Goal: Task Accomplishment & Management: Manage account settings

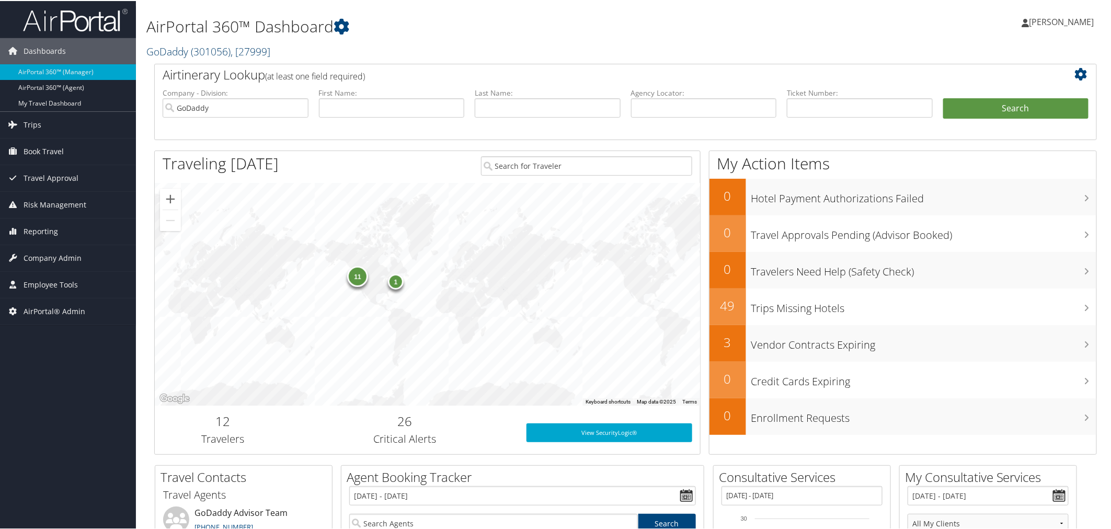
click at [205, 48] on span "( 301056 )" at bounding box center [211, 50] width 40 height 14
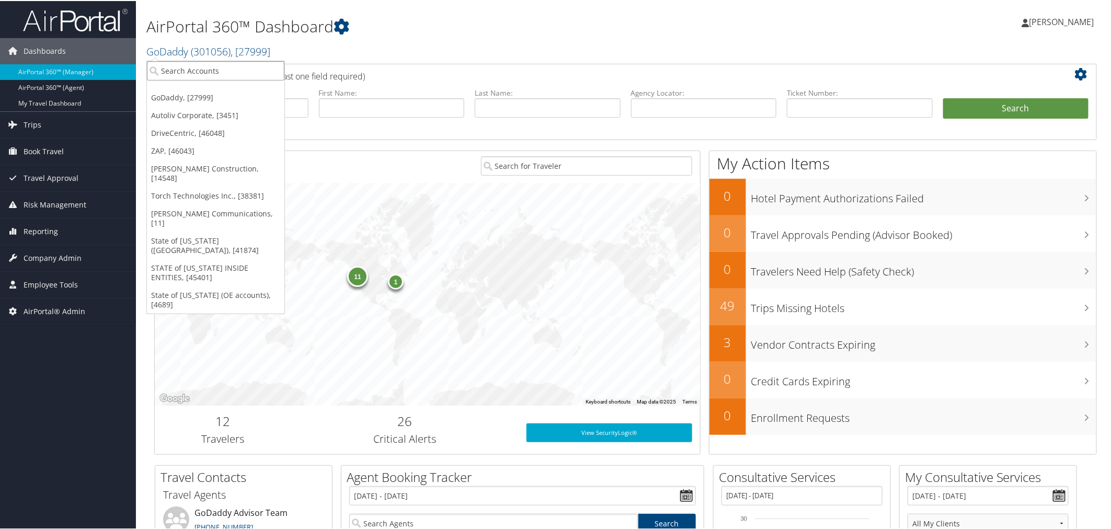
click at [218, 74] on input "search" at bounding box center [215, 69] width 137 height 19
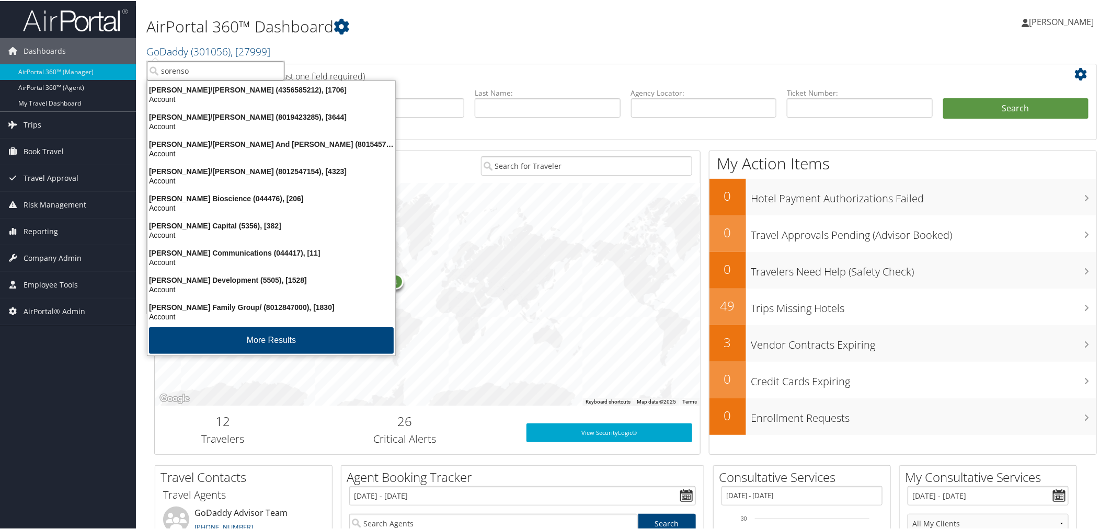
type input "sorenson"
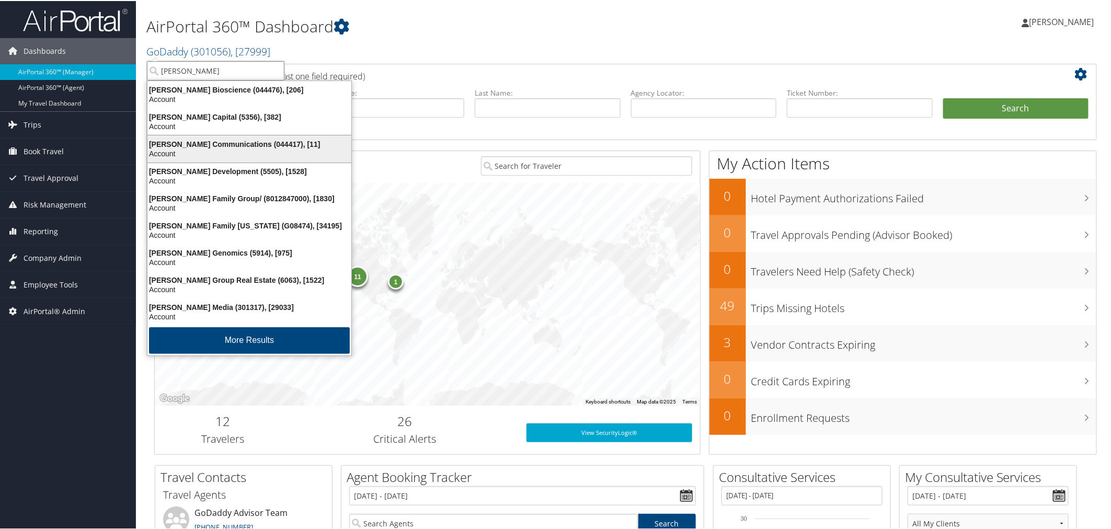
click at [253, 152] on div "Account" at bounding box center [249, 152] width 216 height 9
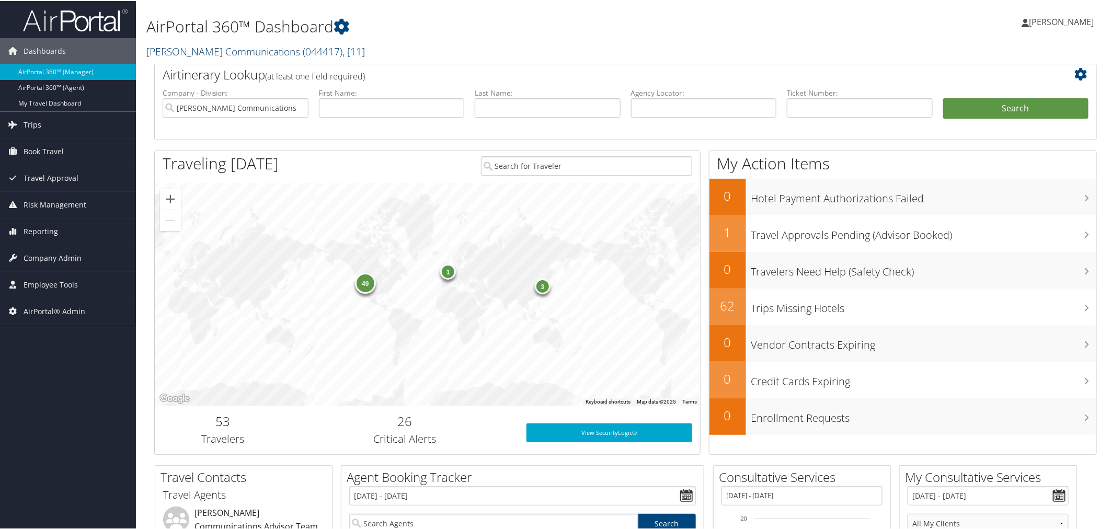
click at [303, 50] on span "( 044417 )" at bounding box center [323, 50] width 40 height 14
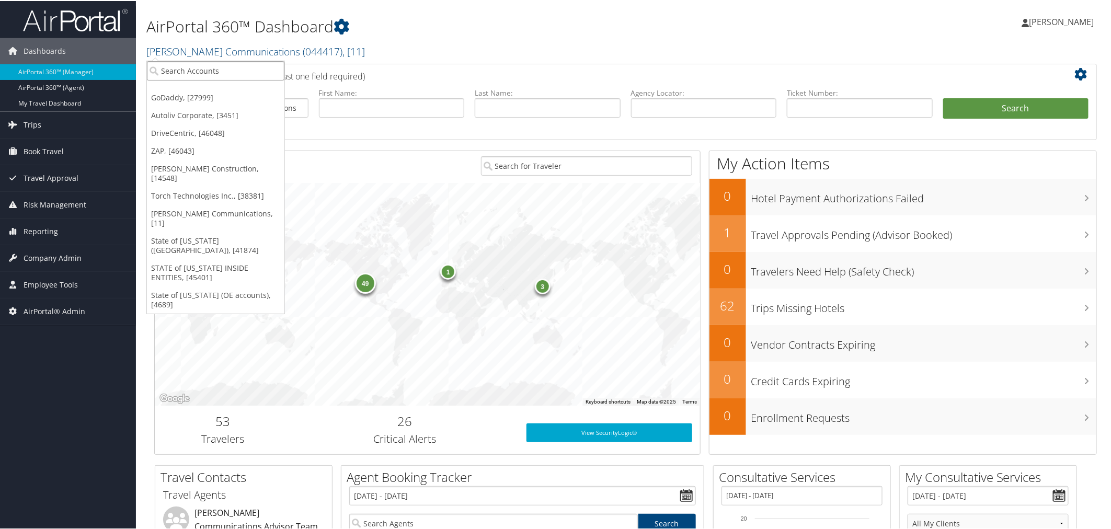
click at [255, 66] on input "search" at bounding box center [215, 69] width 137 height 19
paste input "Engage Locums"
type input "Engage Locums"
click at [227, 86] on div "Engage Locums (302095), [46061]" at bounding box center [223, 88] width 164 height 9
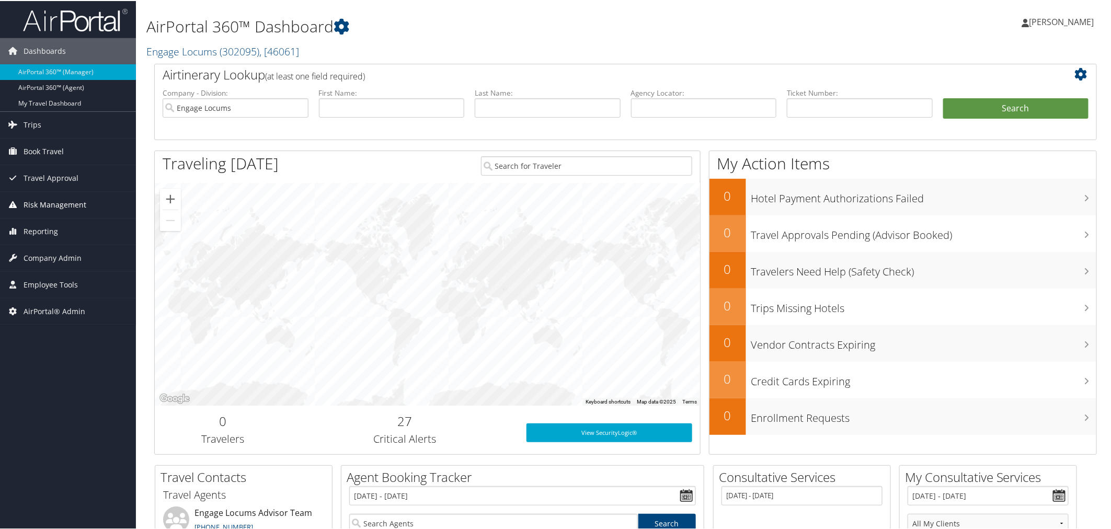
click at [53, 206] on span "Risk Management" at bounding box center [55, 204] width 63 height 26
click at [68, 201] on span "Risk Management" at bounding box center [55, 204] width 63 height 26
click at [45, 255] on span "Company Admin" at bounding box center [53, 257] width 58 height 26
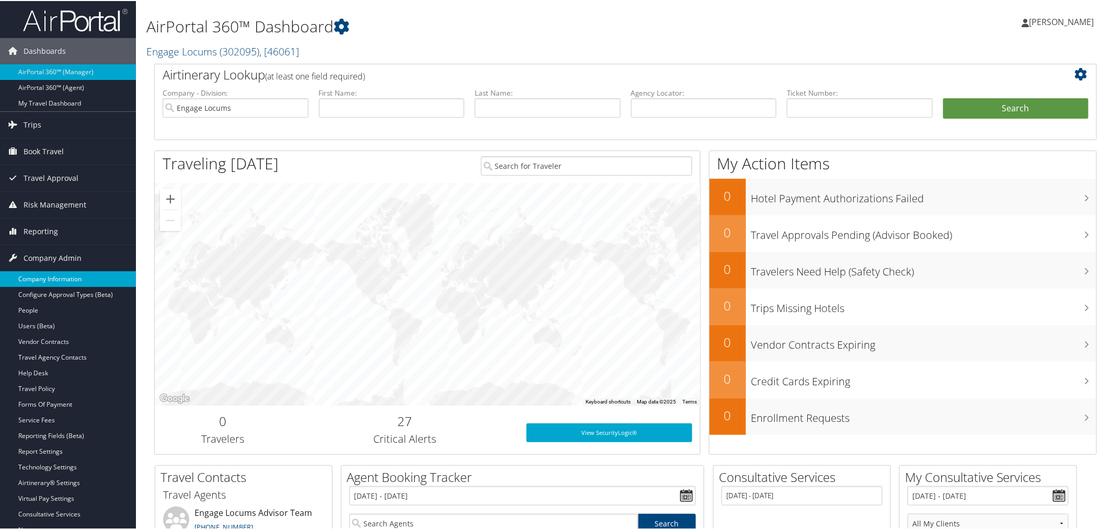
click at [59, 277] on link "Company Information" at bounding box center [68, 278] width 136 height 16
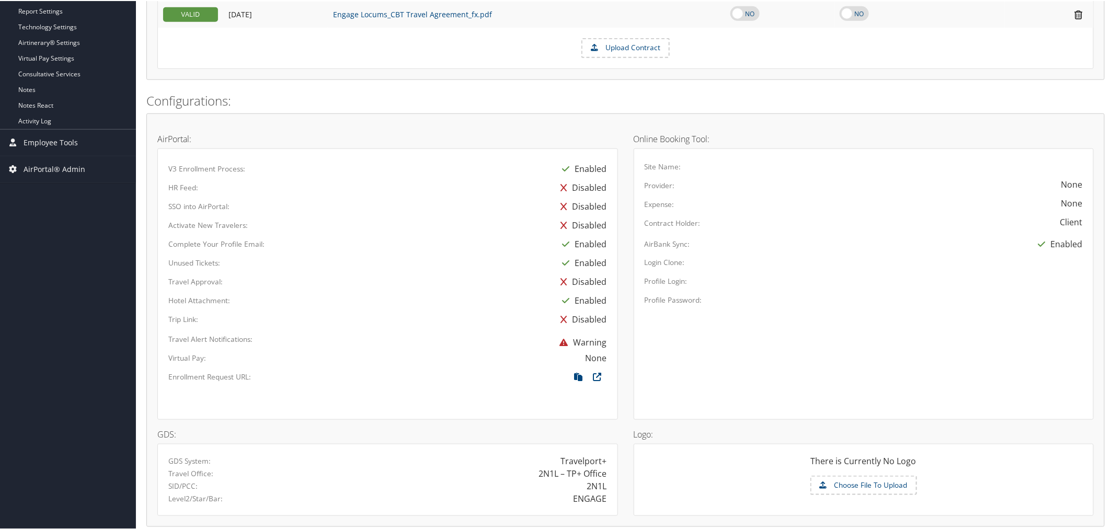
scroll to position [211, 0]
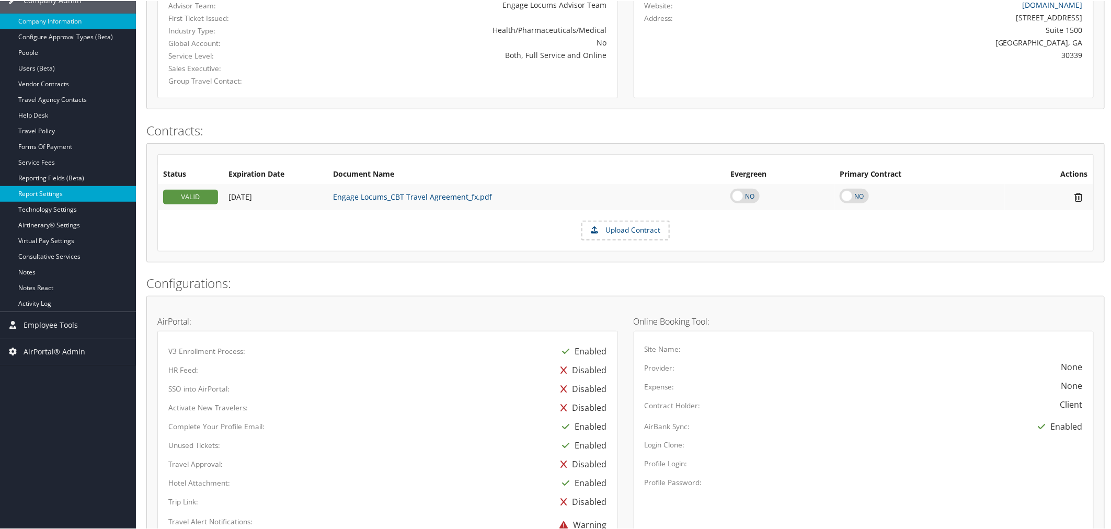
click at [60, 193] on link "Report Settings" at bounding box center [68, 193] width 136 height 16
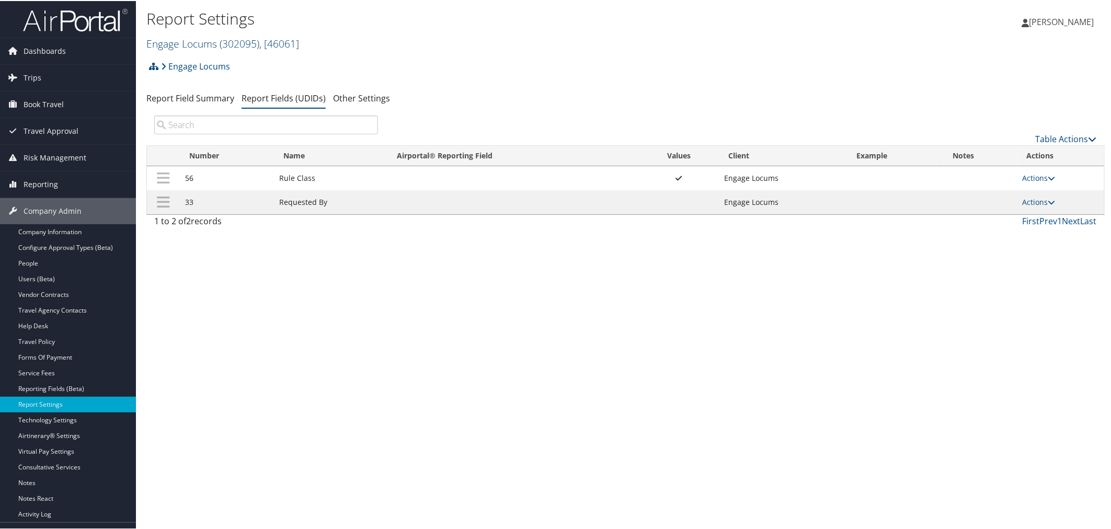
click at [226, 40] on span "( 302095 )" at bounding box center [240, 43] width 40 height 14
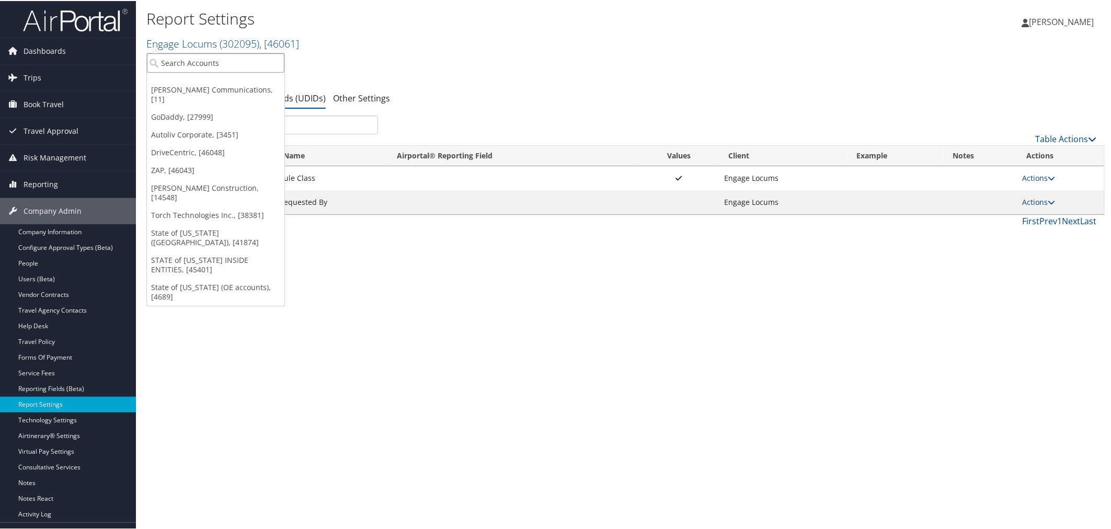
click at [215, 65] on input "search" at bounding box center [215, 61] width 137 height 19
paste input "0CA775"
type input "0CA775"
click at [220, 81] on div "Pixar (0CA775), [2692]" at bounding box center [215, 80] width 149 height 9
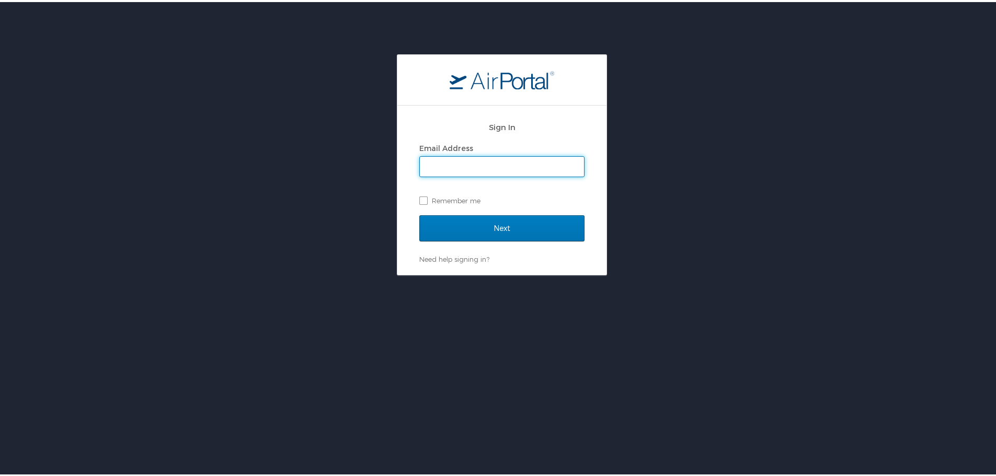
type input "[PERSON_NAME][EMAIL_ADDRESS][PERSON_NAME][DOMAIN_NAME]"
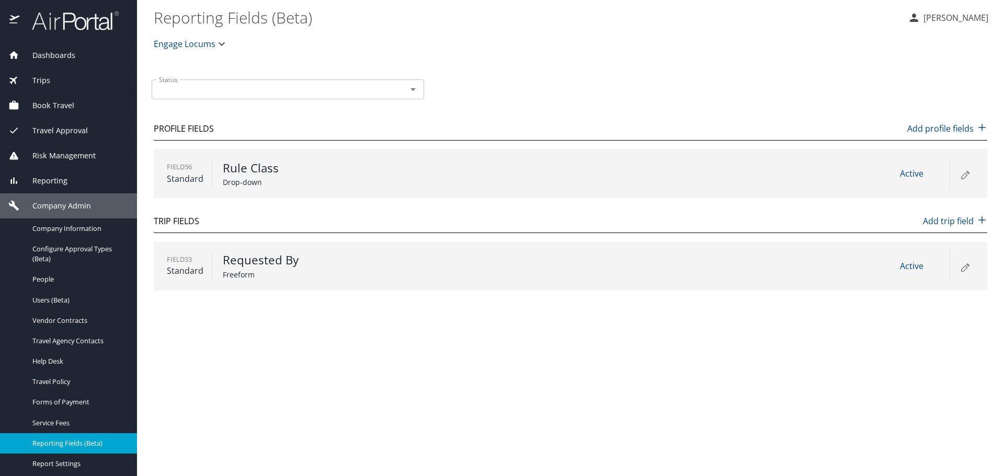
click at [961, 176] on icon at bounding box center [964, 174] width 13 height 13
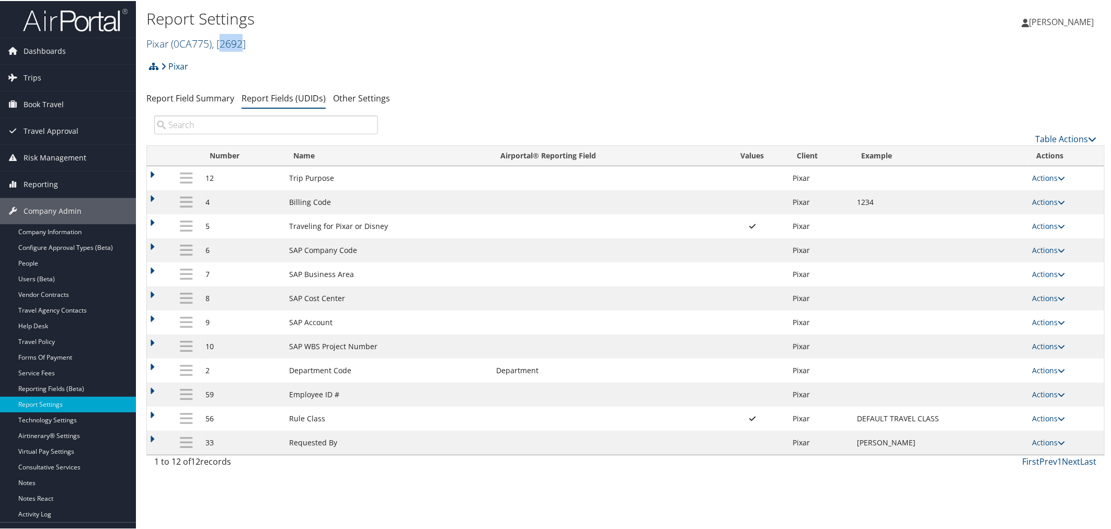
drag, startPoint x: 246, startPoint y: 45, endPoint x: 224, endPoint y: 42, distance: 22.8
click at [224, 42] on span ", [ 2692 ]" at bounding box center [229, 43] width 34 height 14
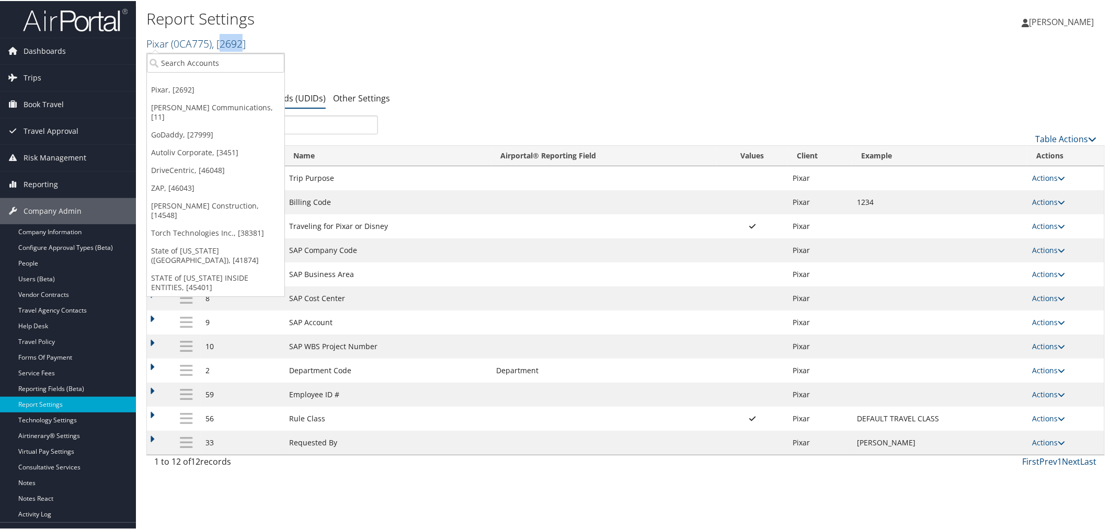
copy span "2692"
click at [43, 387] on link "Reporting Fields (Beta)" at bounding box center [68, 388] width 136 height 16
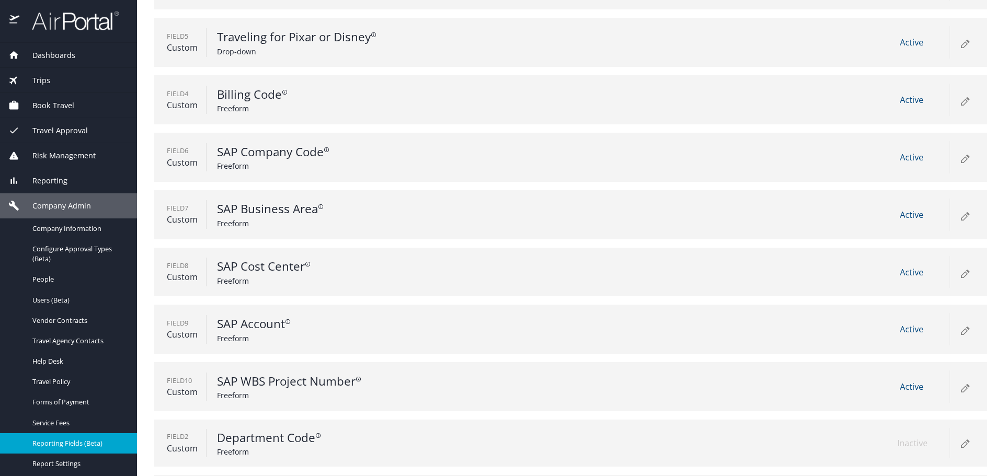
scroll to position [314, 0]
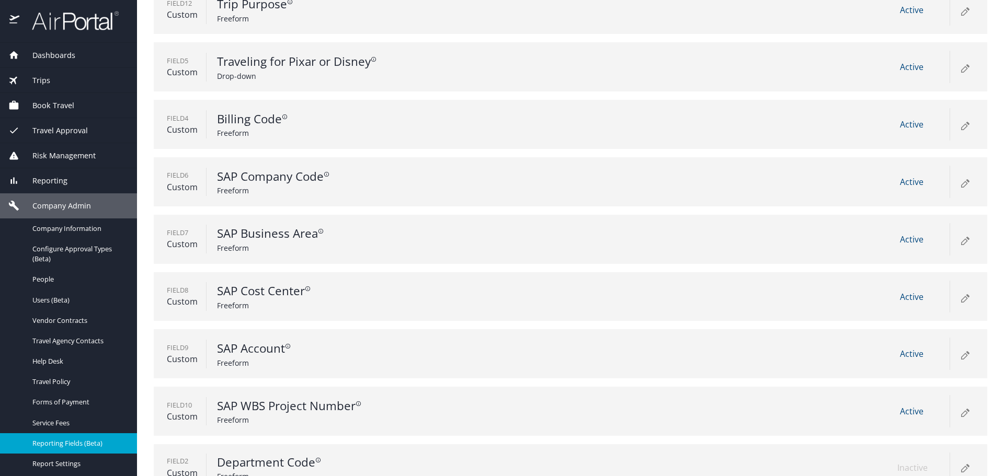
click at [522, 37] on div "Field 12 Custom Trip Purpose Freeform Active Field 5 Custom Traveling for Pixar…" at bounding box center [570, 267] width 833 height 564
click at [56, 228] on span "Company Information" at bounding box center [78, 229] width 92 height 10
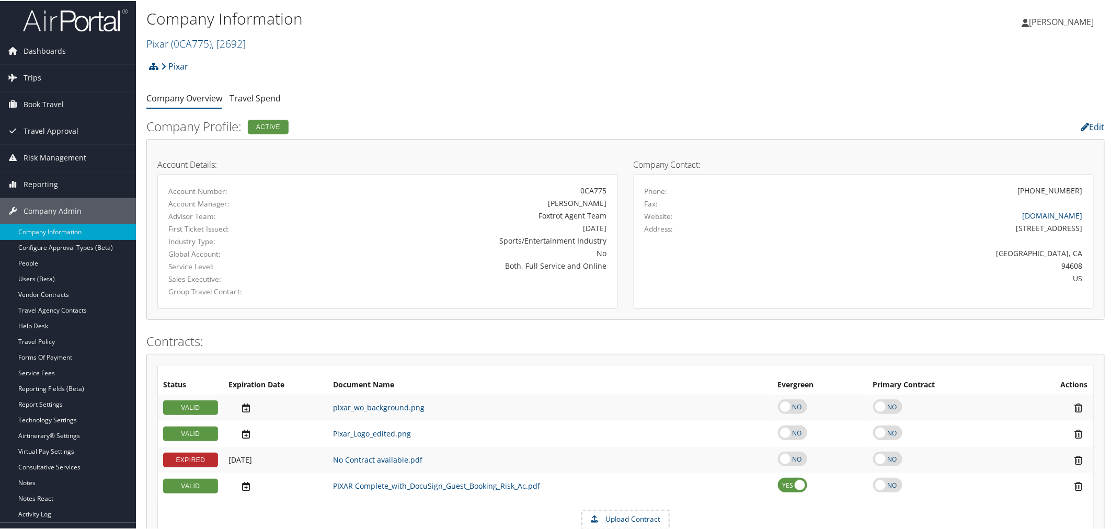
click at [349, 66] on div "Pixar Account Structure Pixar (0CA775) ACTIVE Create Child UDID5 Disney ACTIVE …" at bounding box center [625, 69] width 958 height 28
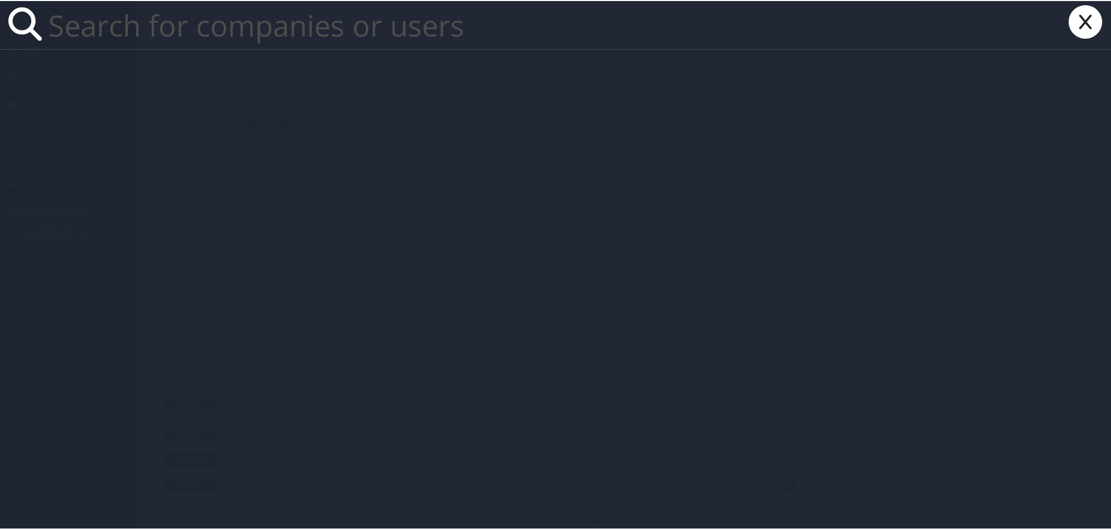
paste input "[EMAIL_ADDRESS][DOMAIN_NAME]"
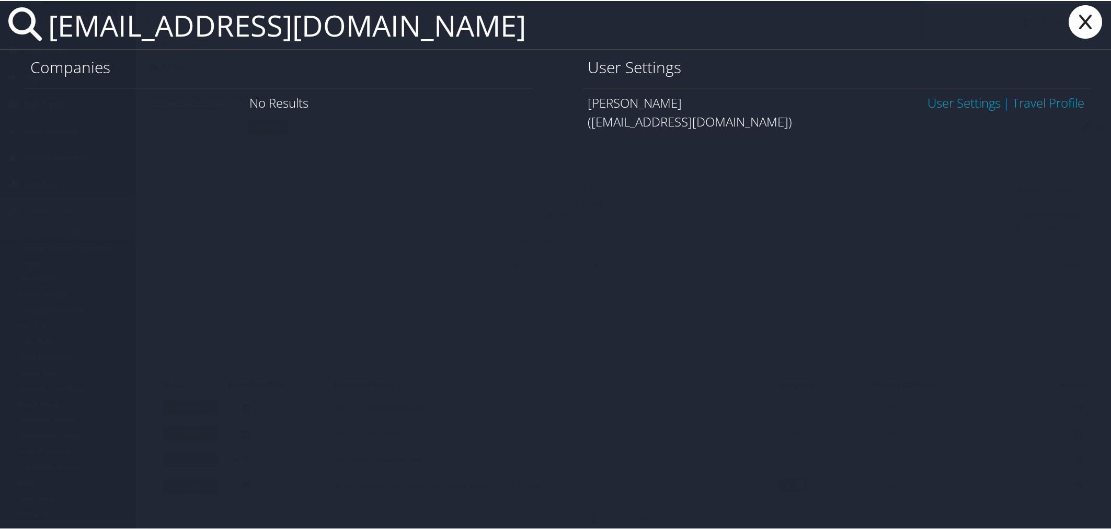
type input "[EMAIL_ADDRESS][DOMAIN_NAME]"
click at [974, 102] on link "User Settings" at bounding box center [963, 101] width 73 height 17
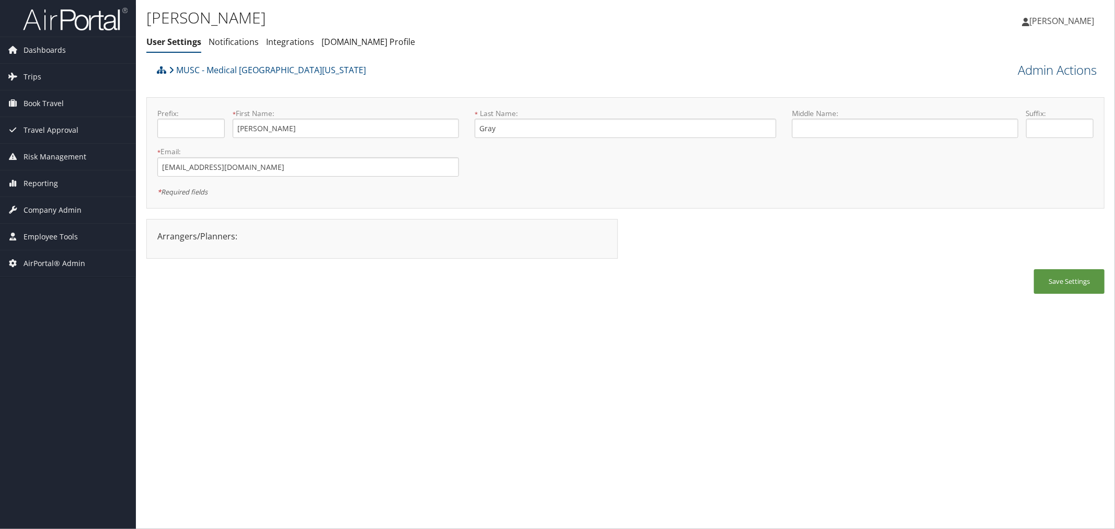
click at [1036, 71] on link "Admin Actions" at bounding box center [1057, 70] width 79 height 18
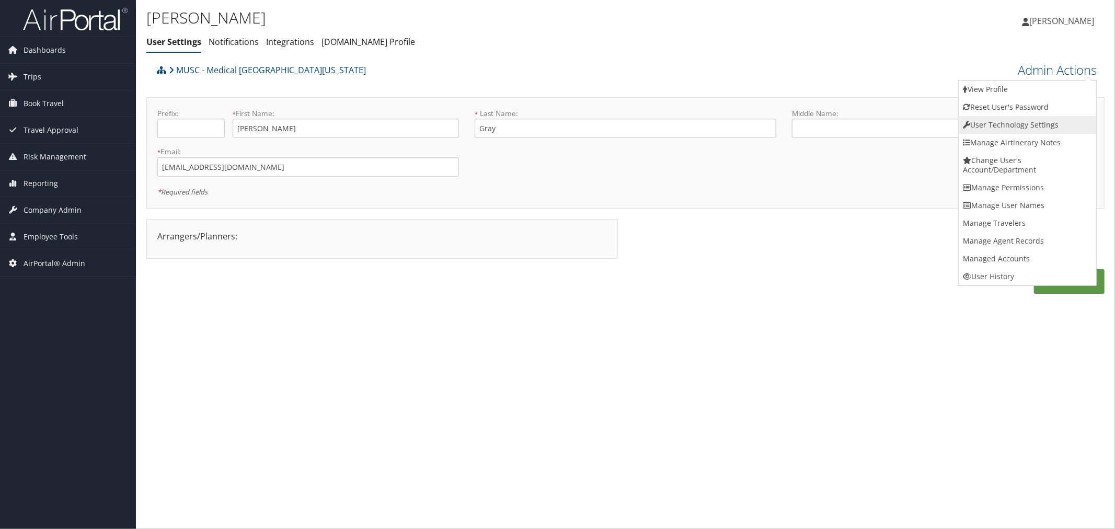
click at [1007, 127] on link "User Technology Settings" at bounding box center [1027, 125] width 137 height 18
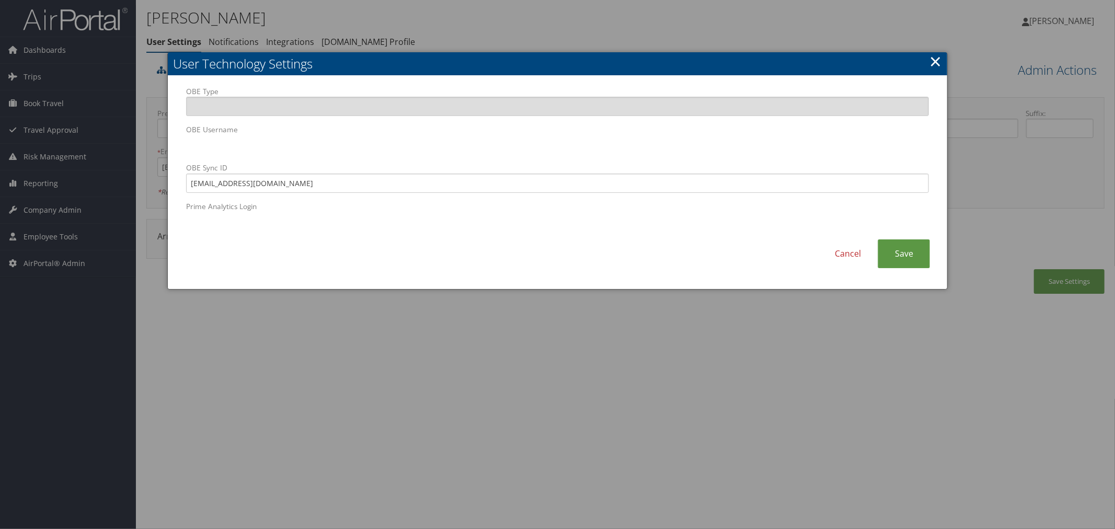
click at [160, 152] on body "Menu Dashboards ► AirPortal 360™ (Manager) AirPortal 360™ (Agent) My Travel Das…" at bounding box center [557, 264] width 1115 height 529
click at [461, 12] on div at bounding box center [557, 264] width 1115 height 529
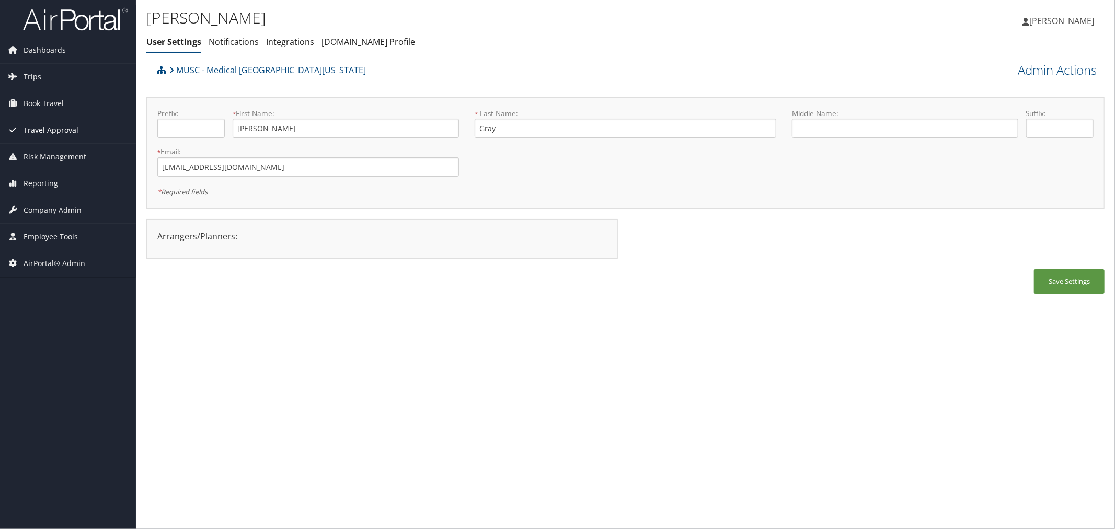
click at [44, 125] on span "Travel Approval" at bounding box center [51, 130] width 55 height 26
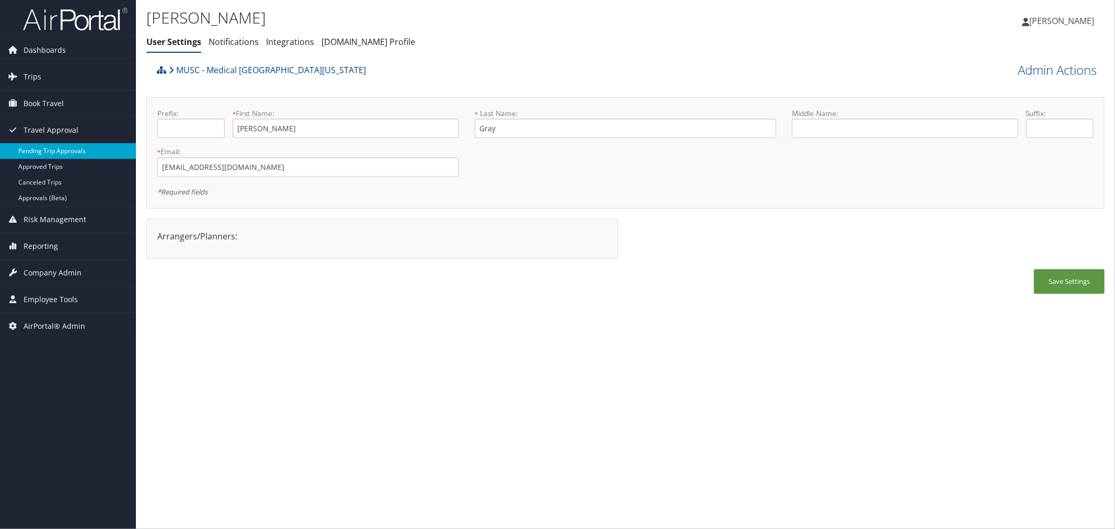
click at [54, 149] on link "Pending Trip Approvals" at bounding box center [68, 151] width 136 height 16
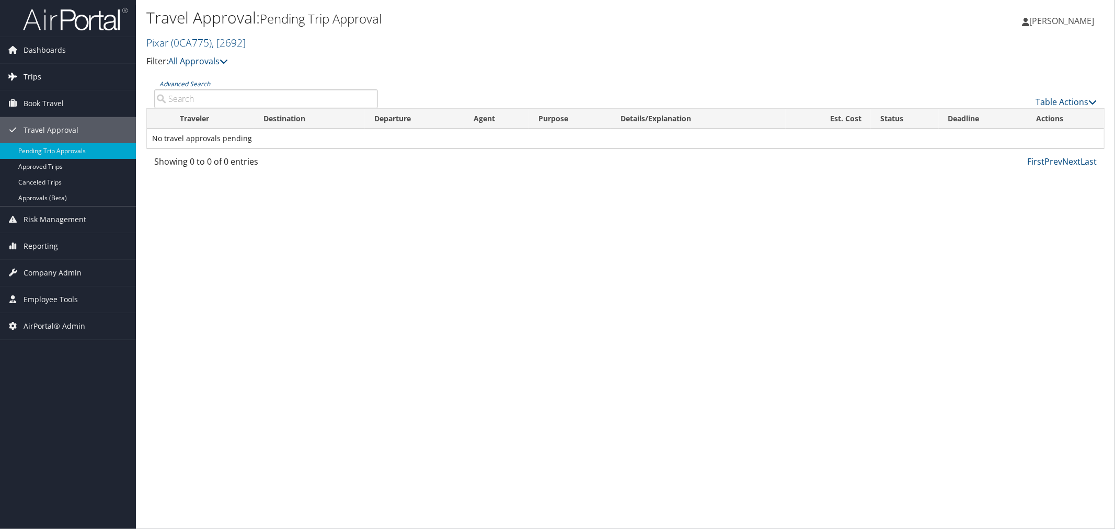
click at [27, 83] on span "Trips" at bounding box center [33, 77] width 18 height 26
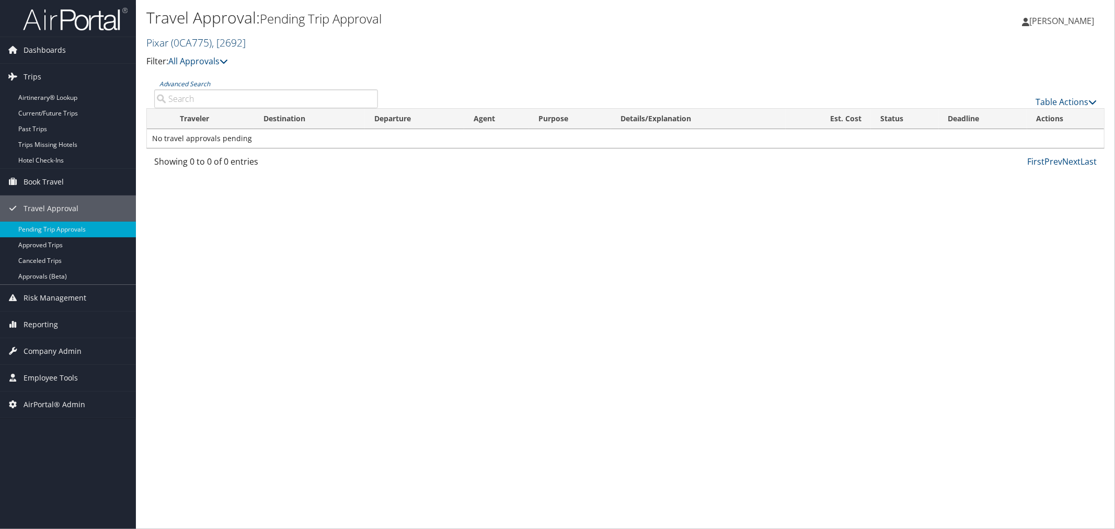
click at [220, 38] on span ", [ 2692 ]" at bounding box center [229, 43] width 34 height 14
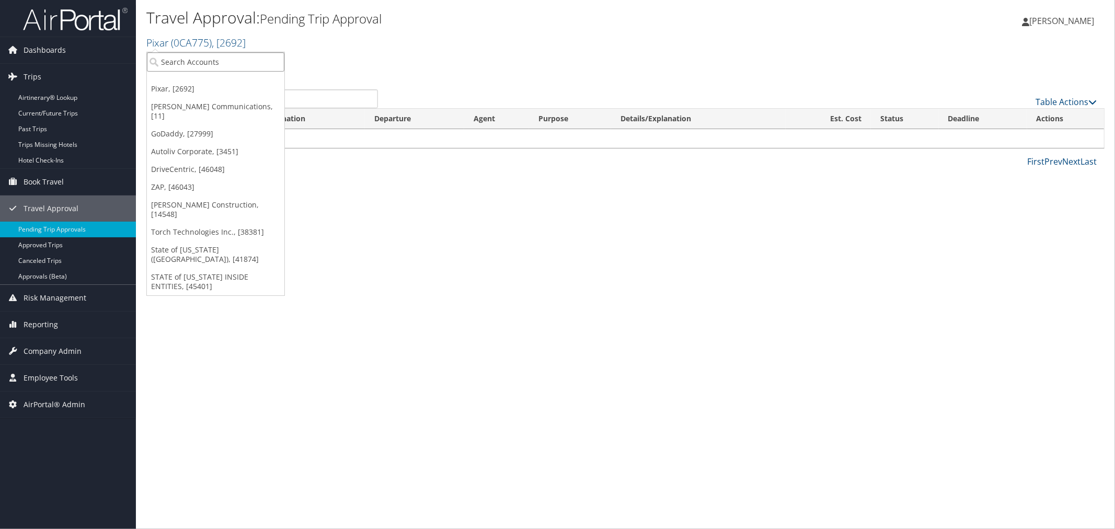
click at [200, 64] on input "search" at bounding box center [215, 61] width 137 height 19
paste input "Sovos Compliance, LLC"
type input "Sovos Compliance, LLC"
click at [213, 80] on div "Sovos Compliance, LLC (301415), [38344]" at bounding box center [238, 80] width 194 height 9
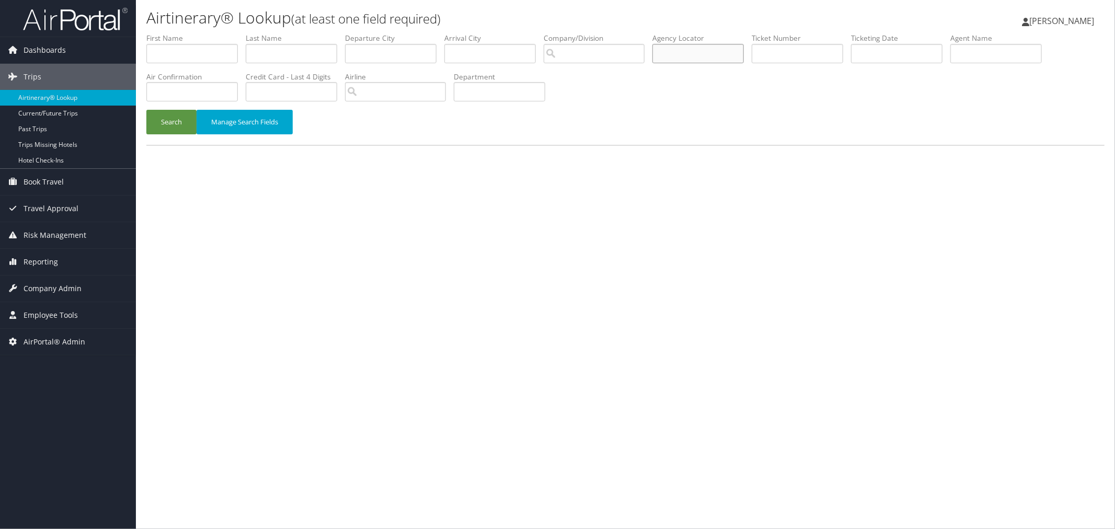
click at [726, 51] on input "text" at bounding box center [697, 53] width 91 height 19
paste input "DBCKXG"
type input "DBCKXG"
click at [176, 118] on button "Search" at bounding box center [171, 122] width 50 height 25
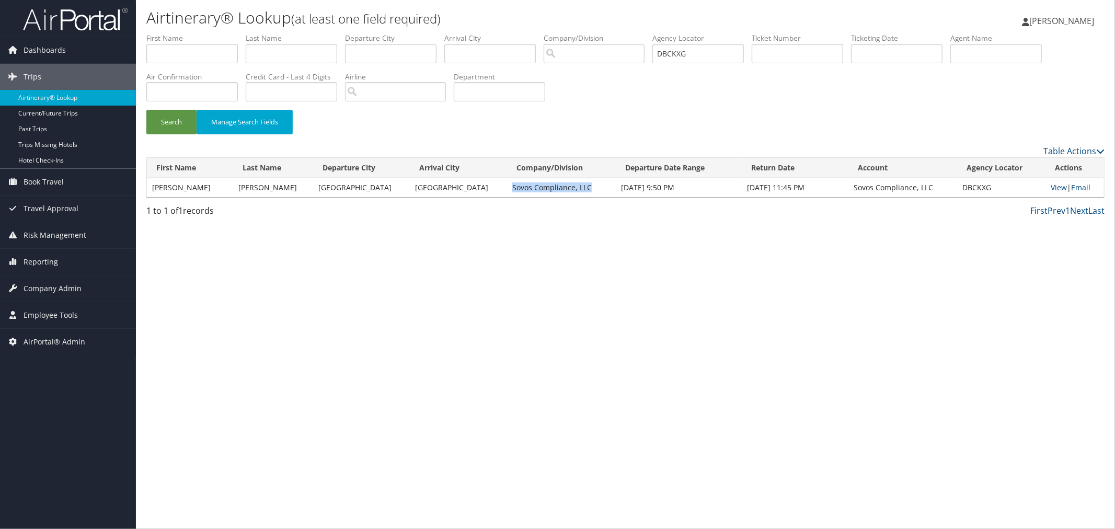
drag, startPoint x: 556, startPoint y: 187, endPoint x: 478, endPoint y: 187, distance: 77.9
click at [507, 187] on td "Sovos Compliance, LLC" at bounding box center [561, 187] width 109 height 19
copy td "Sovos Compliance, LLC"
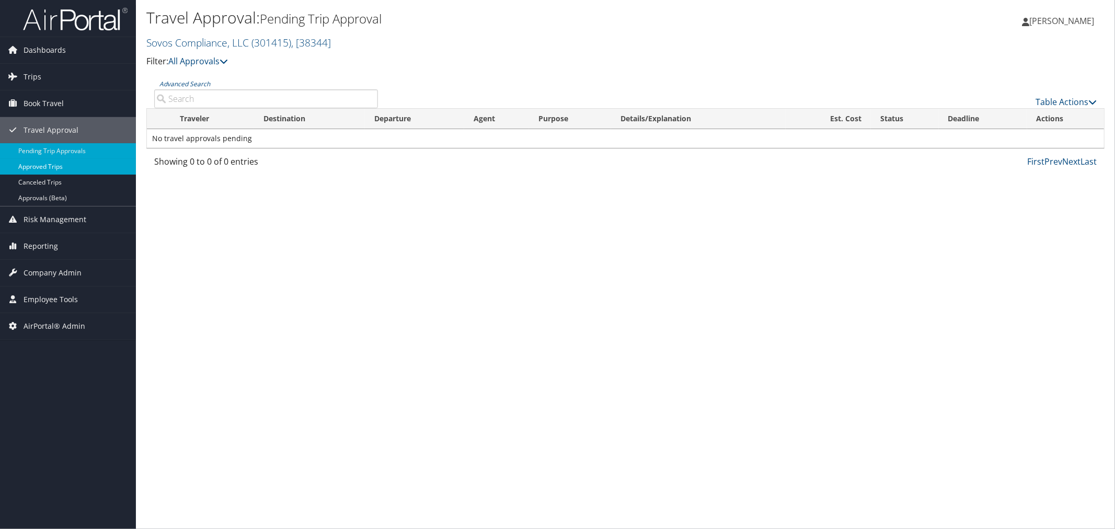
click at [52, 171] on link "Approved Trips" at bounding box center [68, 167] width 136 height 16
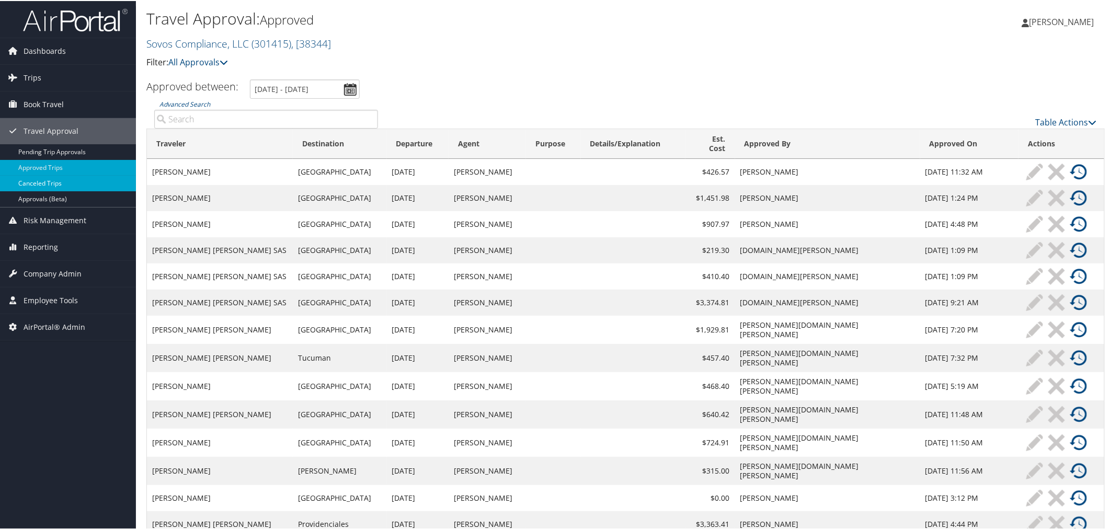
click at [37, 186] on link "Canceled Trips" at bounding box center [68, 183] width 136 height 16
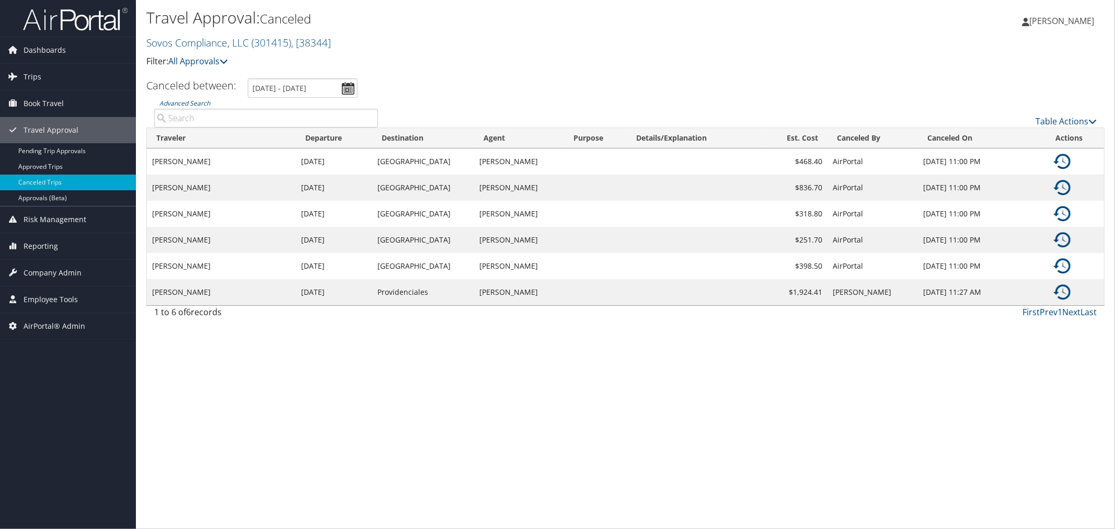
click at [429, 242] on td "[GEOGRAPHIC_DATA]" at bounding box center [423, 240] width 102 height 26
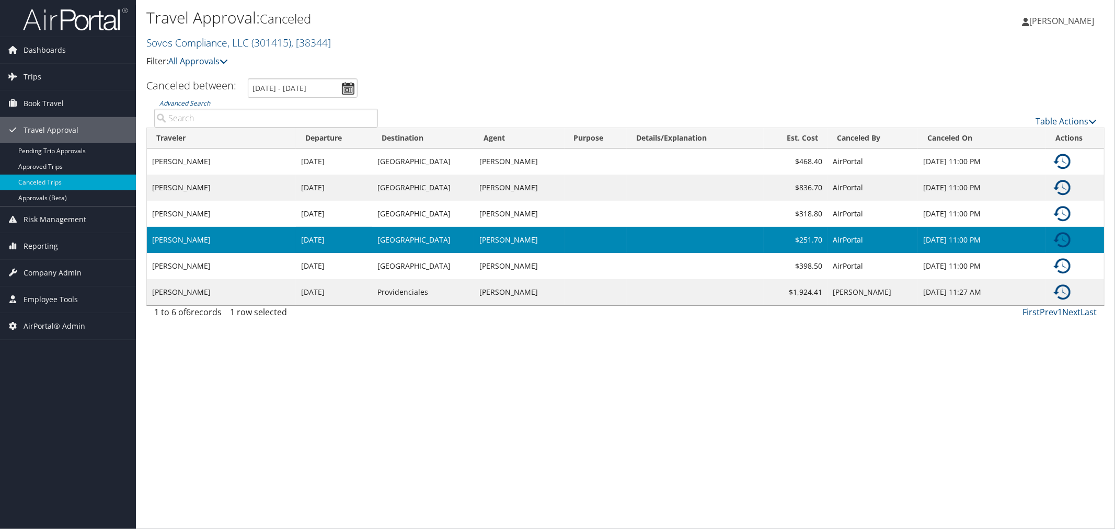
click at [1059, 238] on img at bounding box center [1062, 240] width 17 height 17
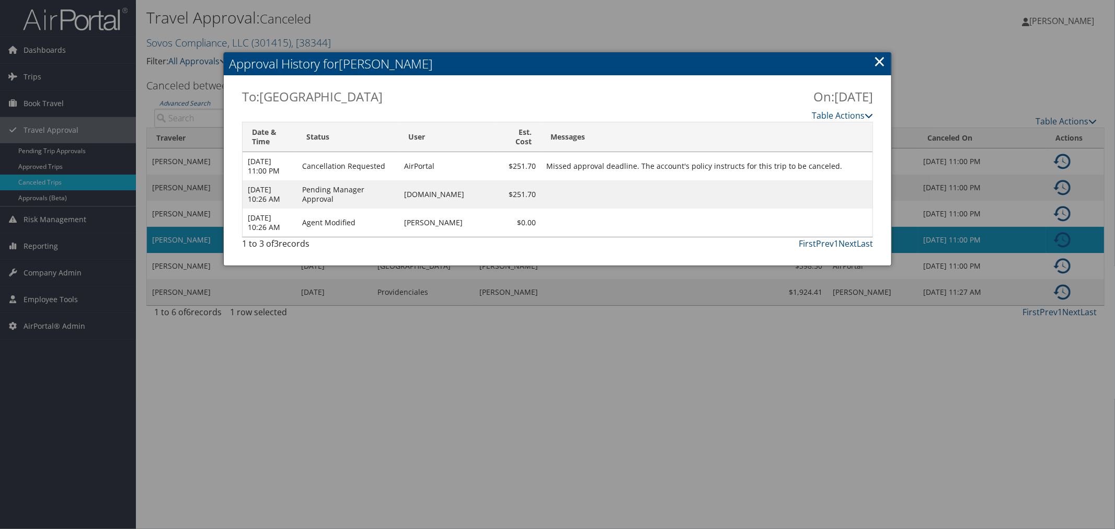
drag, startPoint x: 489, startPoint y: 193, endPoint x: 392, endPoint y: 198, distance: 97.3
click at [392, 198] on tr "Sep 5 2025 10:26 AM Pending Manager Approval AMY.OHM.AT.SOVOS.COM $251.70" at bounding box center [558, 194] width 630 height 28
copy tr "AMY.OHM.AT.SOVOS.COM"
click at [566, 18] on div at bounding box center [557, 264] width 1115 height 529
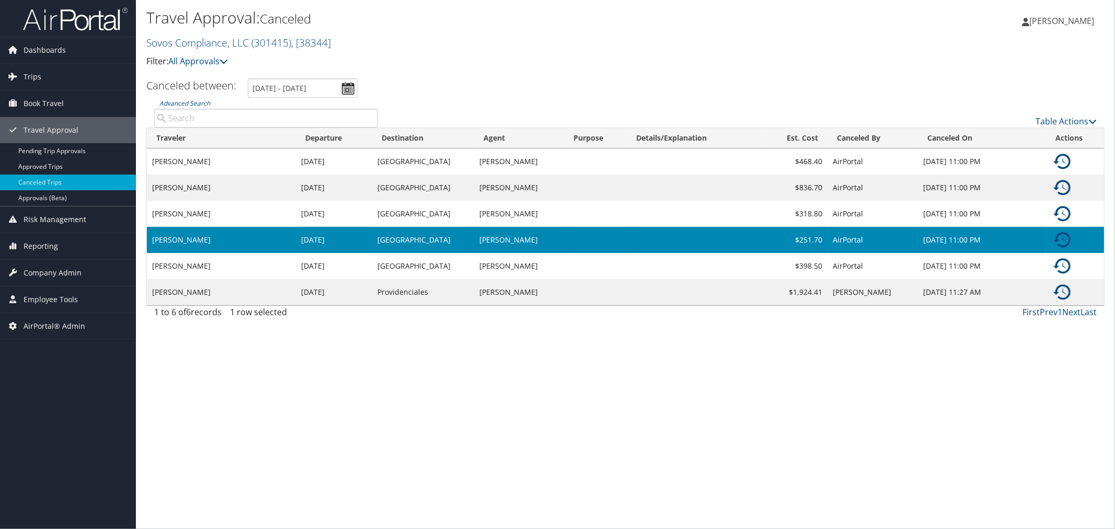
click at [1063, 237] on img at bounding box center [1062, 240] width 17 height 17
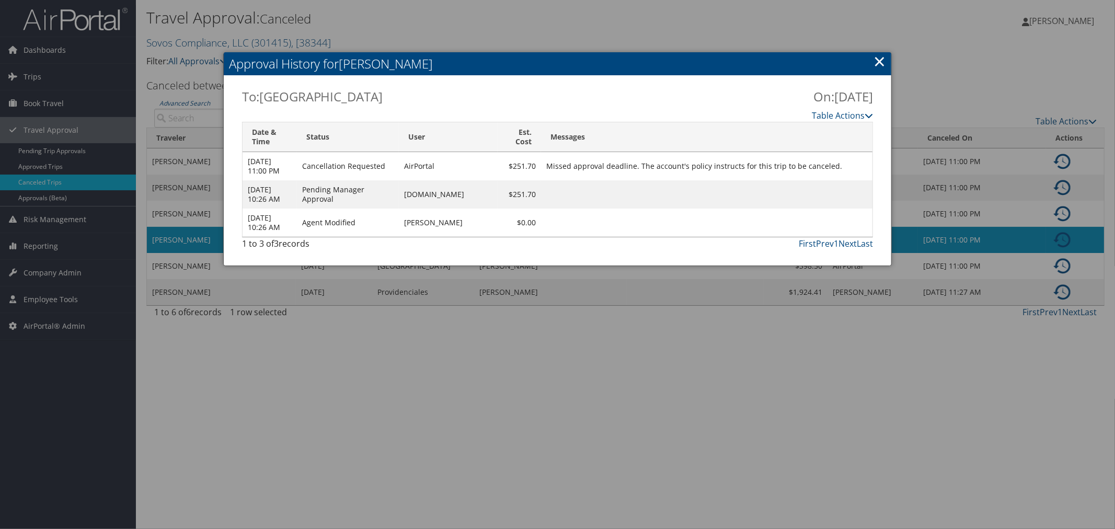
drag, startPoint x: 489, startPoint y: 191, endPoint x: 400, endPoint y: 196, distance: 88.5
click at [400, 196] on td "AMY.OHM.AT.SOVOS.COM" at bounding box center [448, 194] width 99 height 28
copy td "AMY.OHM.AT.SOVOS.COM"
click at [429, 39] on div at bounding box center [557, 264] width 1115 height 529
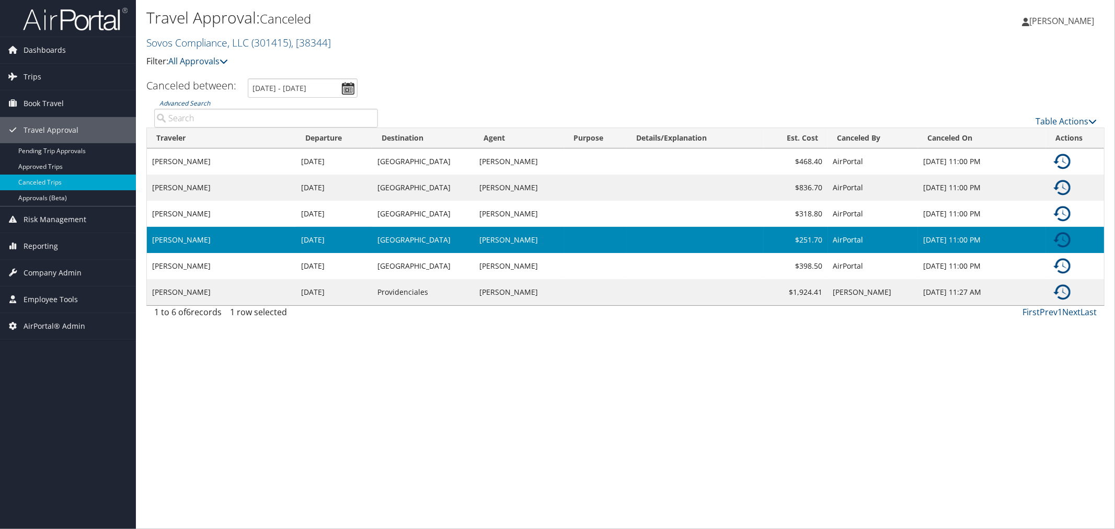
click at [406, 56] on p "Filter: All Approvals" at bounding box center [465, 62] width 639 height 14
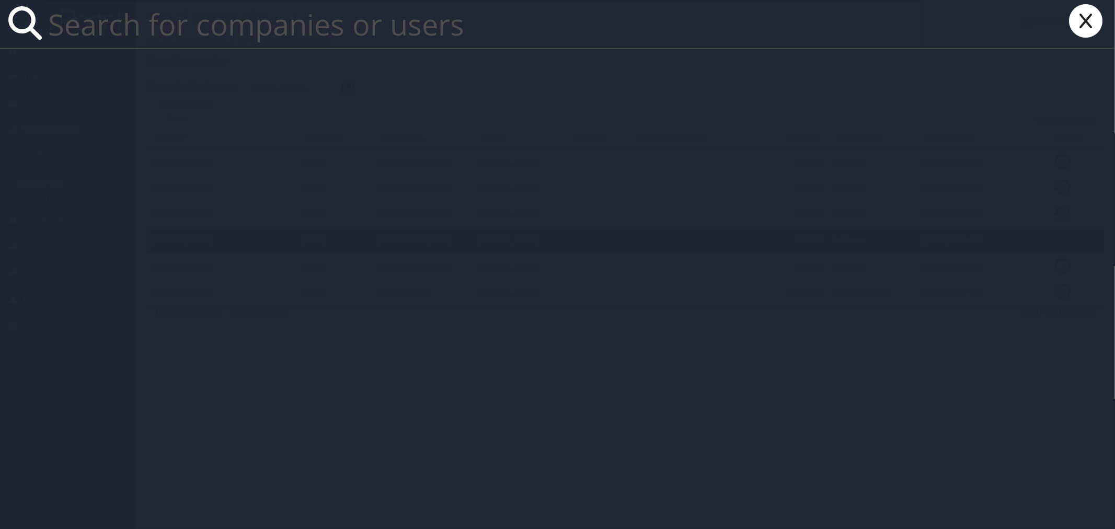
paste input "[EMAIL_ADDRESS][PERSON_NAME][DOMAIN_NAME]"
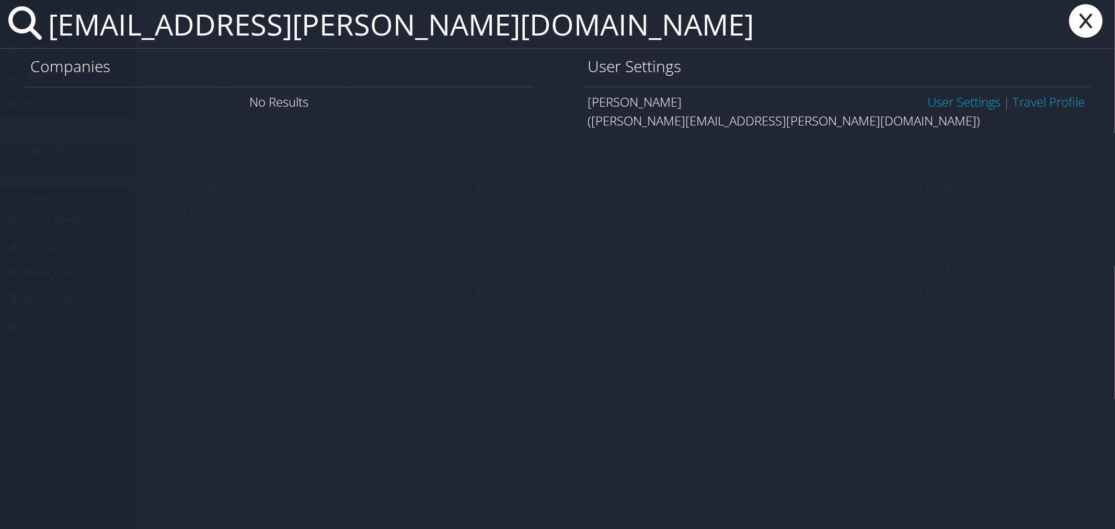
type input "[EMAIL_ADDRESS][PERSON_NAME][DOMAIN_NAME]"
click at [959, 101] on link "User Settings" at bounding box center [963, 101] width 73 height 17
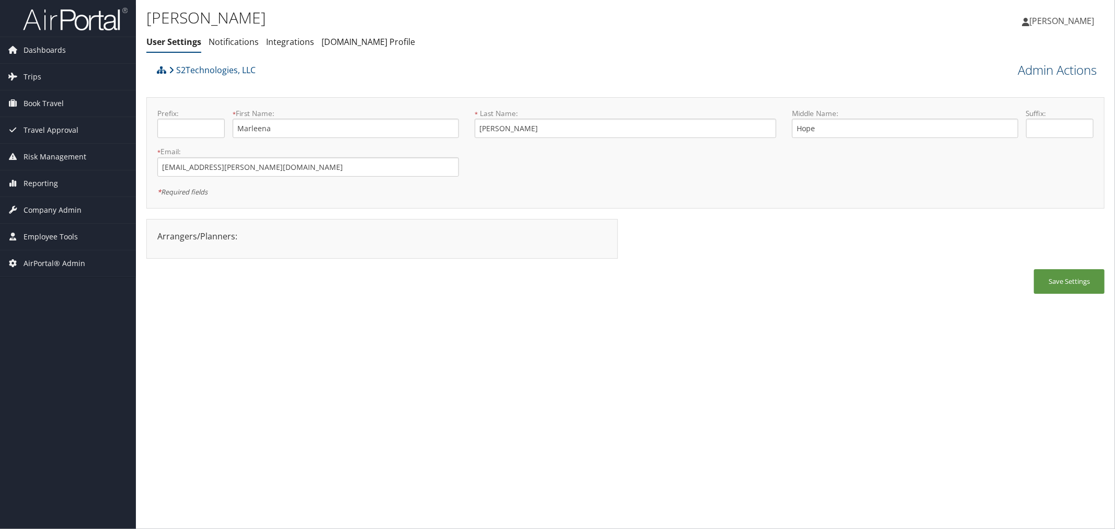
click at [1057, 70] on link "Admin Actions" at bounding box center [1057, 70] width 79 height 18
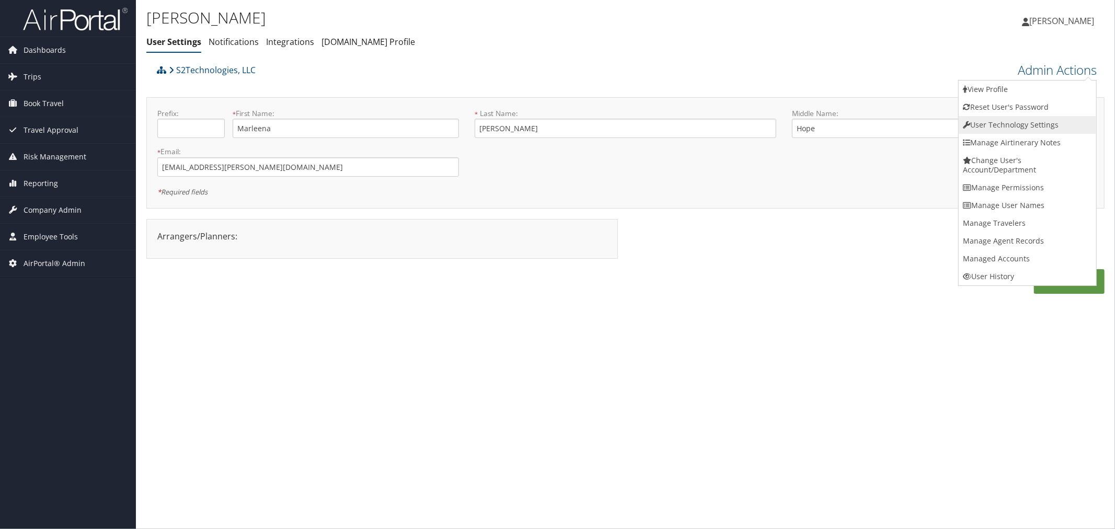
click at [1012, 127] on link "User Technology Settings" at bounding box center [1027, 125] width 137 height 18
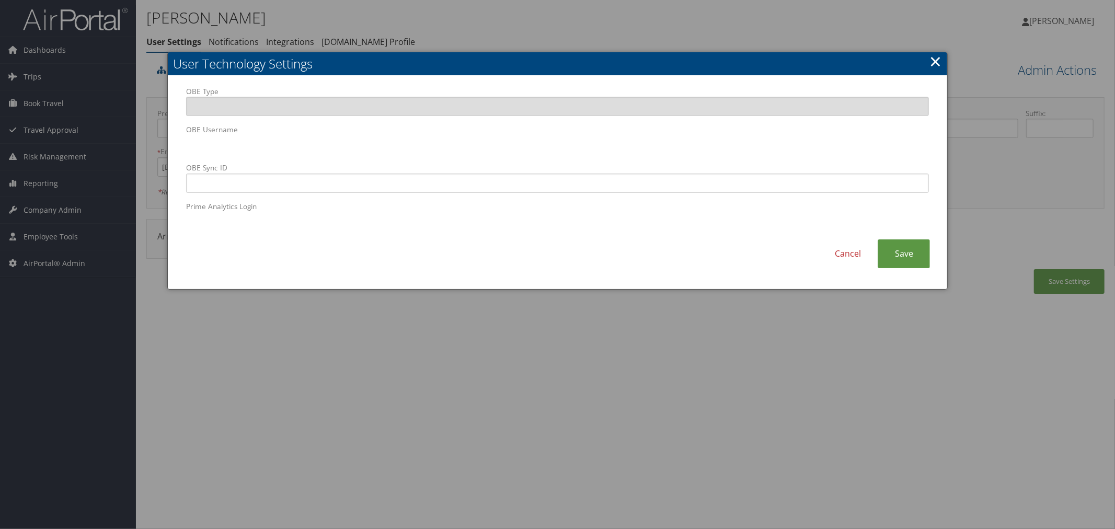
click at [178, 147] on div "OBE Type OBE Username OBE Sync ID Prime Analytics Login Cancel Save" at bounding box center [557, 182] width 779 height 213
click at [478, 17] on div at bounding box center [557, 264] width 1115 height 529
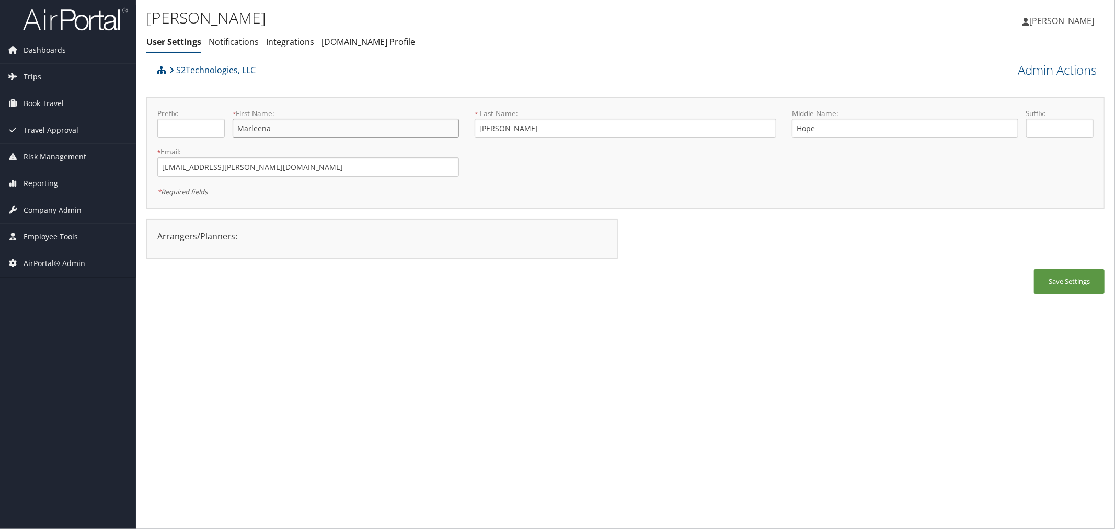
click at [270, 130] on input "Marleena" at bounding box center [346, 128] width 226 height 19
click at [1022, 71] on link "Admin Actions" at bounding box center [1057, 70] width 79 height 18
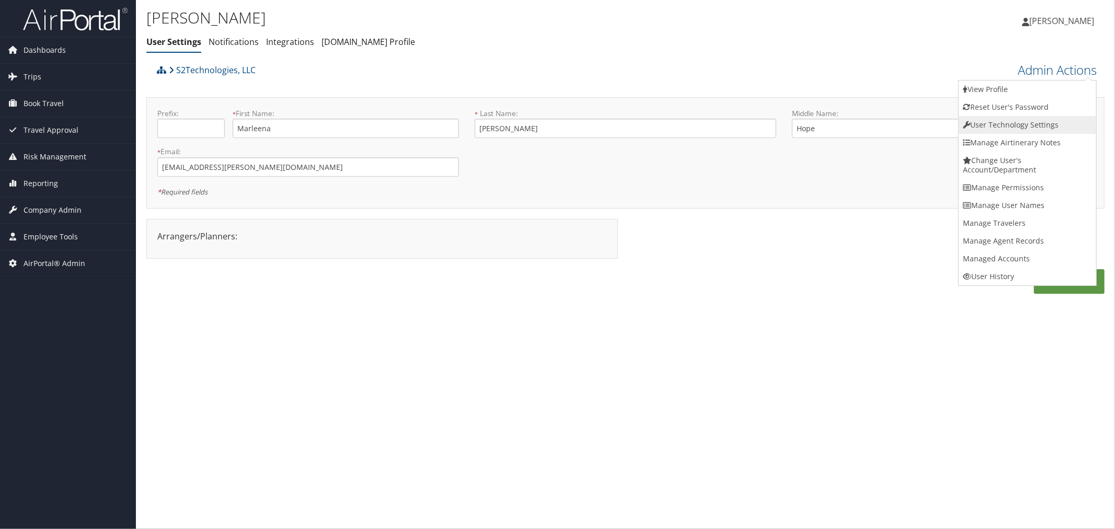
click at [994, 121] on link "User Technology Settings" at bounding box center [1027, 125] width 137 height 18
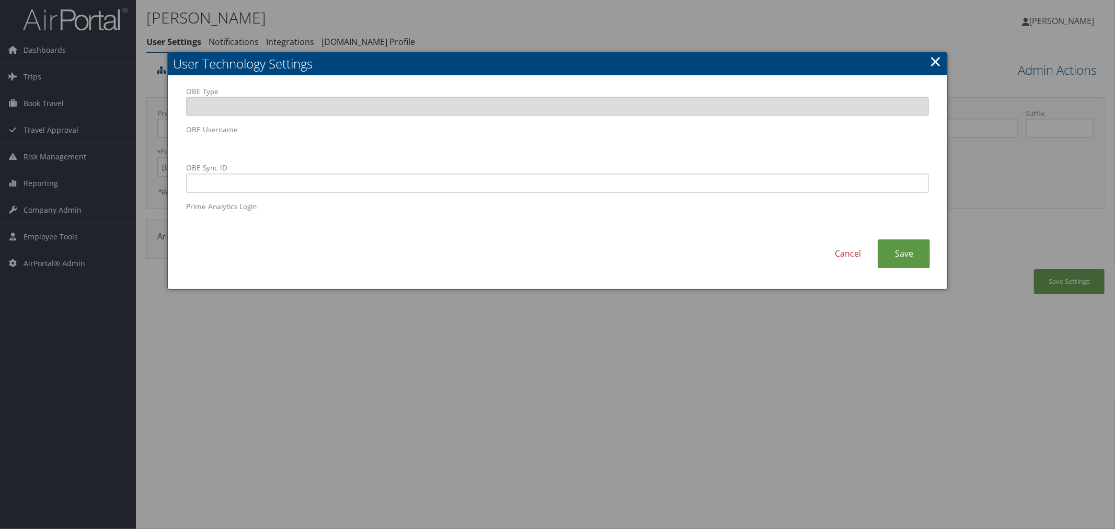
click at [181, 146] on div "OBE Type OBE Username OBE Sync ID Prime Analytics Login" at bounding box center [557, 162] width 759 height 153
click at [567, 15] on div at bounding box center [557, 264] width 1115 height 529
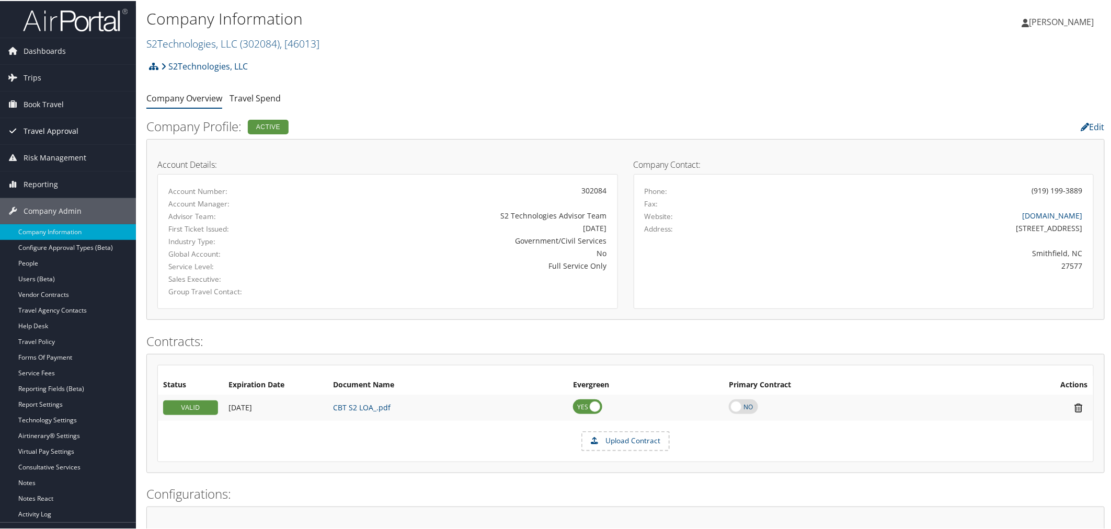
click at [53, 127] on span "Travel Approval" at bounding box center [51, 130] width 55 height 26
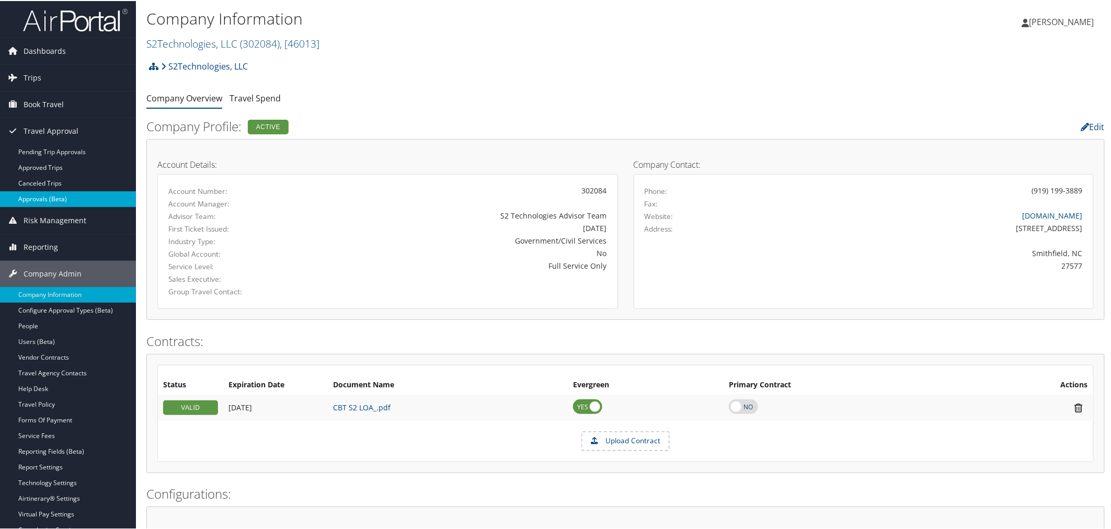
click at [53, 200] on link "Approvals (Beta)" at bounding box center [68, 198] width 136 height 16
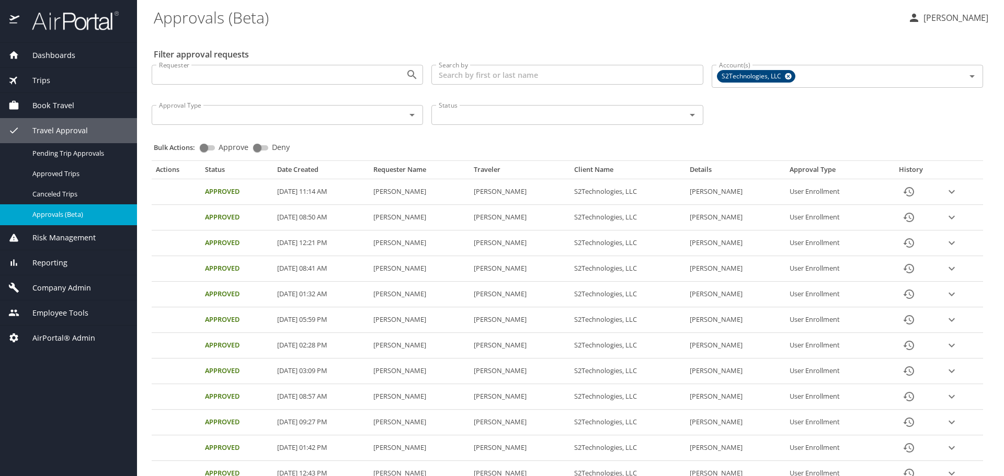
click at [947, 188] on icon "expand row" at bounding box center [951, 192] width 13 height 13
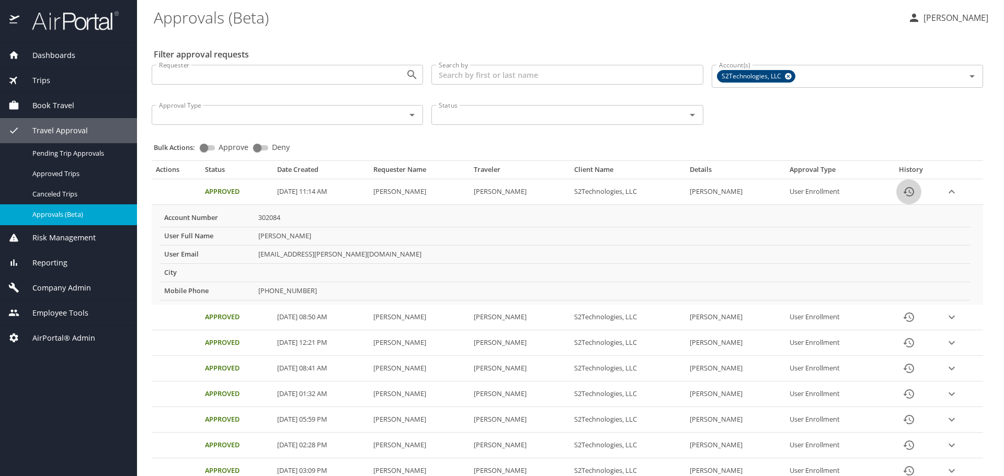
click at [906, 192] on icon "History" at bounding box center [908, 192] width 13 height 13
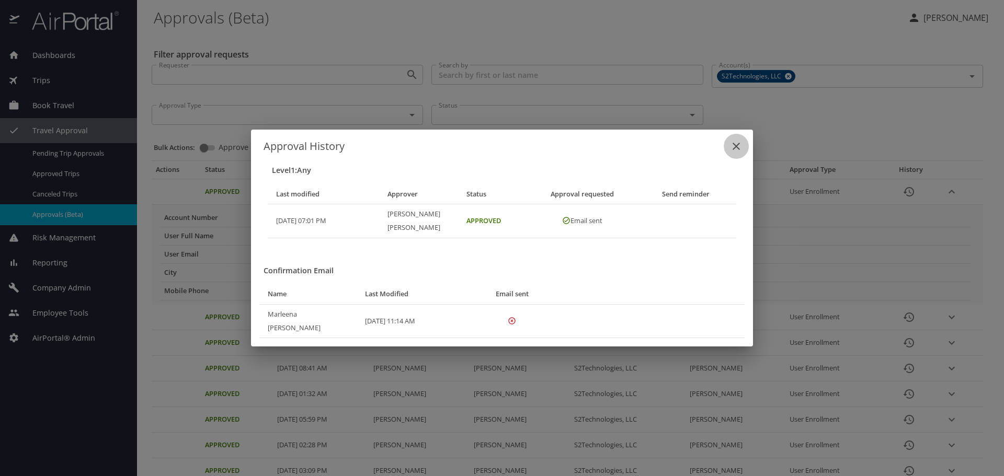
click at [738, 153] on icon "close" at bounding box center [736, 146] width 13 height 13
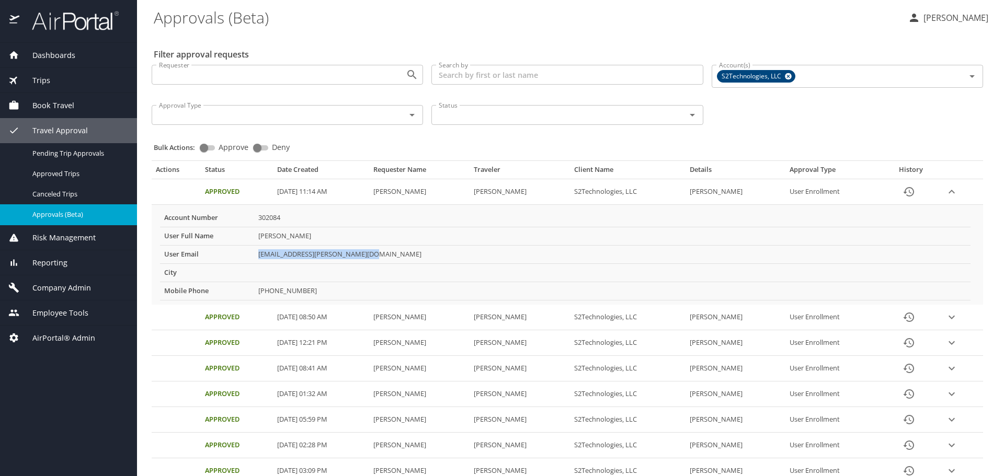
drag, startPoint x: 364, startPoint y: 255, endPoint x: 259, endPoint y: 255, distance: 105.6
click at [259, 255] on td "marleena.h.moxley.ctr@socom.mil" at bounding box center [612, 254] width 716 height 18
copy td "marleena.h.moxley.ctr@socom.mil"
click at [913, 193] on icon "History" at bounding box center [908, 191] width 10 height 9
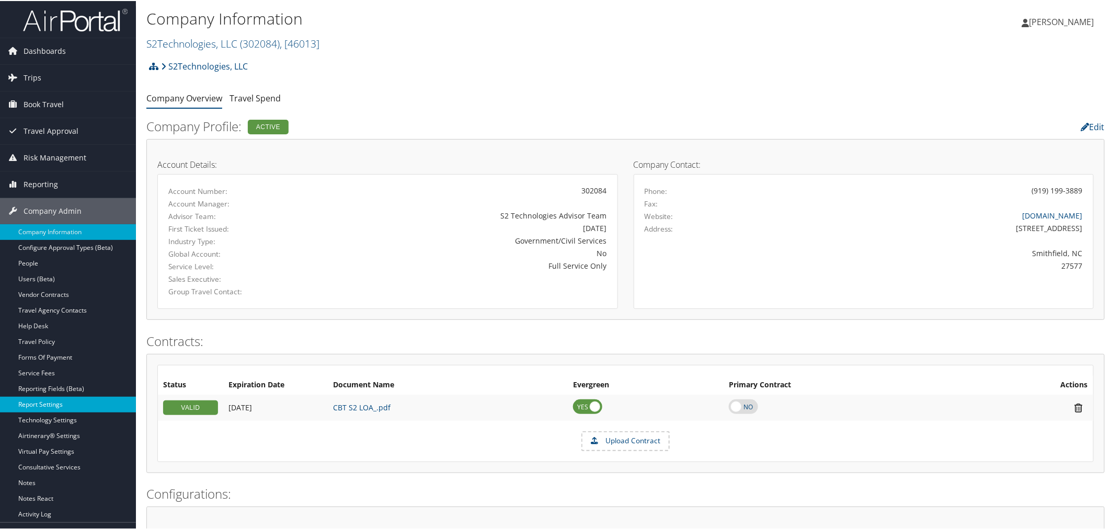
click at [46, 408] on link "Report Settings" at bounding box center [68, 404] width 136 height 16
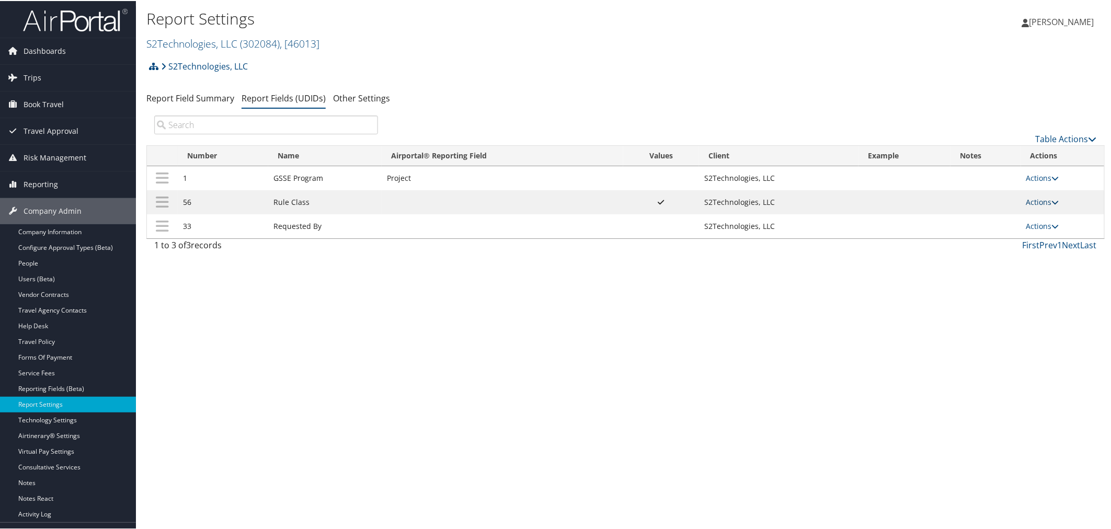
click at [1038, 199] on link "Actions" at bounding box center [1042, 201] width 33 height 10
click at [969, 211] on link "Update Report Field Values" at bounding box center [998, 218] width 113 height 18
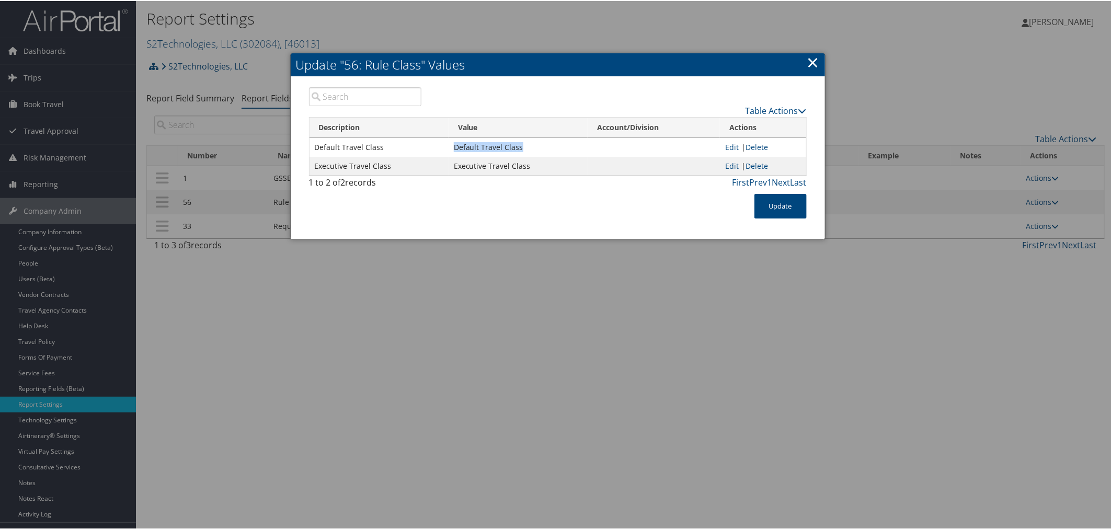
drag, startPoint x: 519, startPoint y: 145, endPoint x: 452, endPoint y: 145, distance: 66.4
click at [452, 145] on td "Default Travel Class" at bounding box center [518, 146] width 139 height 19
copy td "Default Travel Class"
